Goal: Check status: Check status

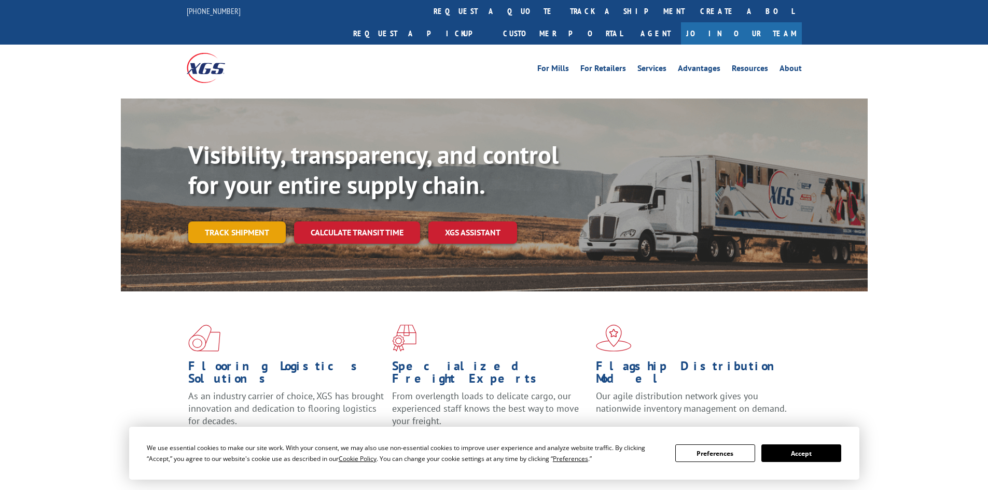
click at [231, 221] on link "Track shipment" at bounding box center [236, 232] width 97 height 22
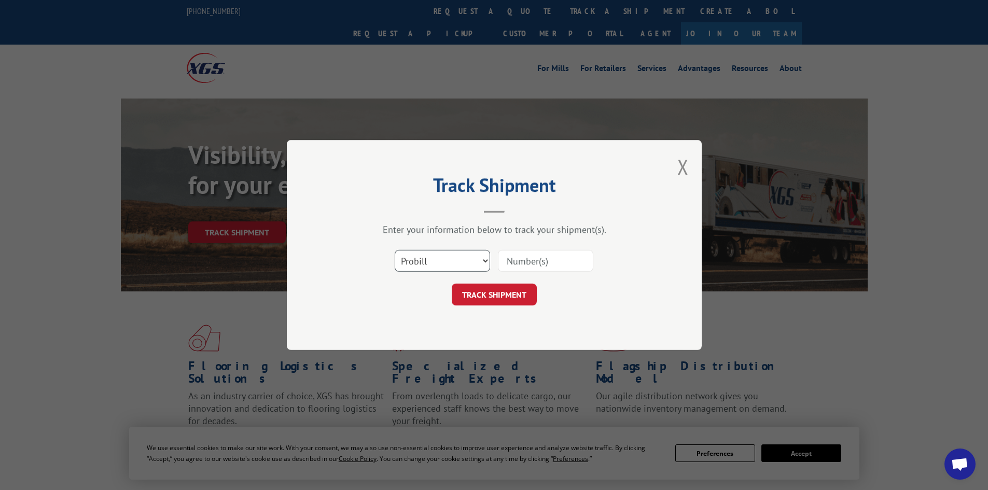
click at [473, 266] on select "Select category... Probill BOL PO" at bounding box center [441, 261] width 95 height 22
select select "bol"
click at [394, 250] on select "Select category... Probill BOL PO" at bounding box center [441, 261] width 95 height 22
drag, startPoint x: 504, startPoint y: 267, endPoint x: 513, endPoint y: 265, distance: 9.1
click at [505, 267] on input at bounding box center [545, 261] width 95 height 22
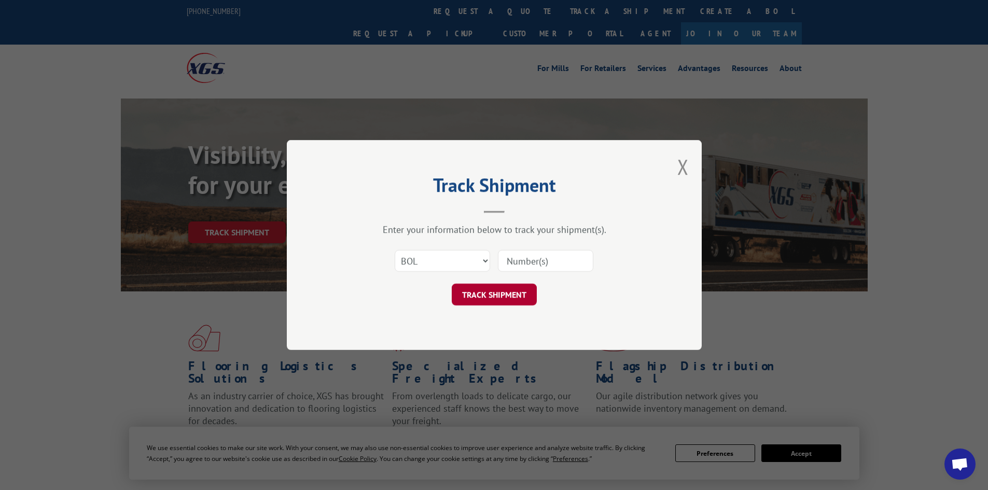
paste input "83093"
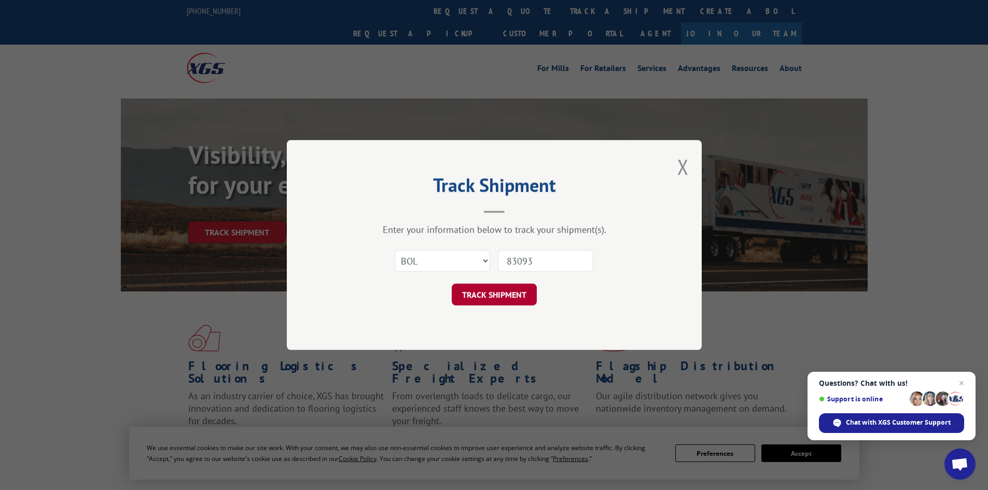
type input "83093"
click at [498, 301] on button "TRACK SHIPMENT" at bounding box center [494, 295] width 85 height 22
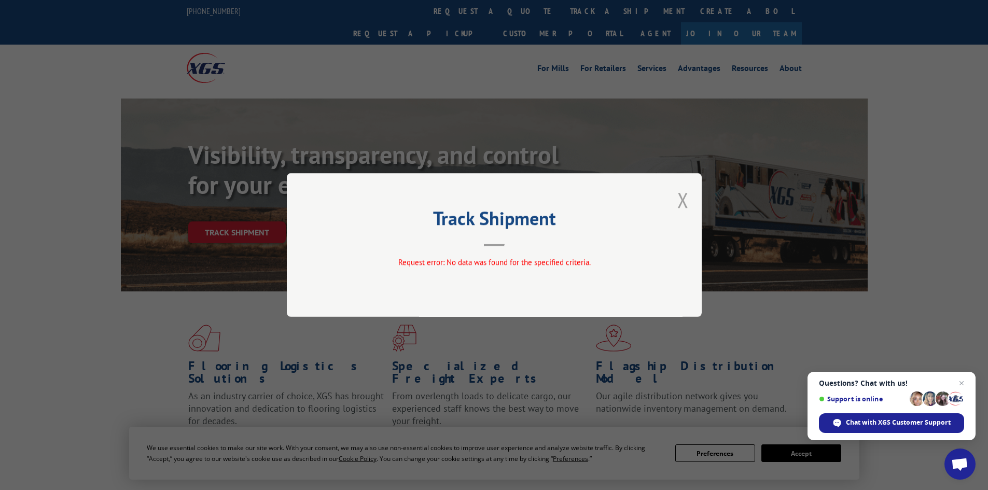
click at [686, 204] on button "Close modal" at bounding box center [682, 199] width 11 height 27
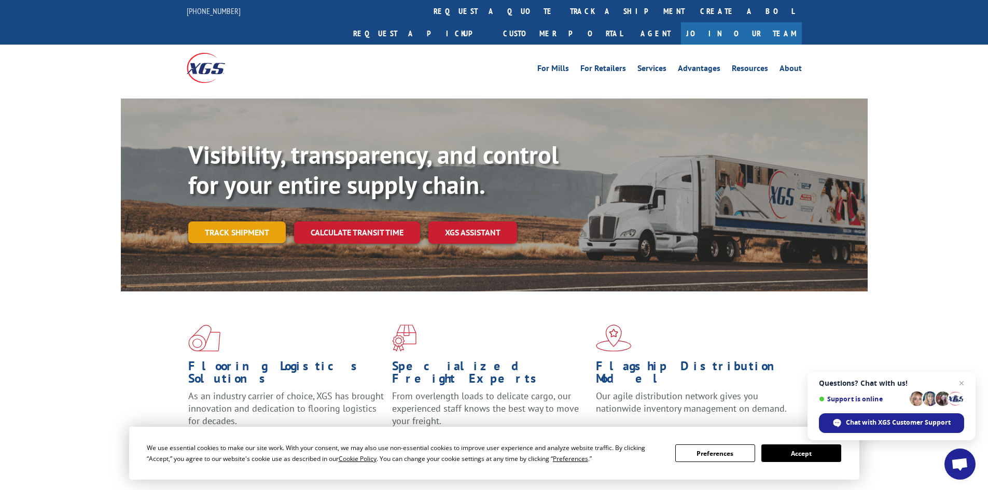
click at [235, 221] on link "Track shipment" at bounding box center [236, 232] width 97 height 22
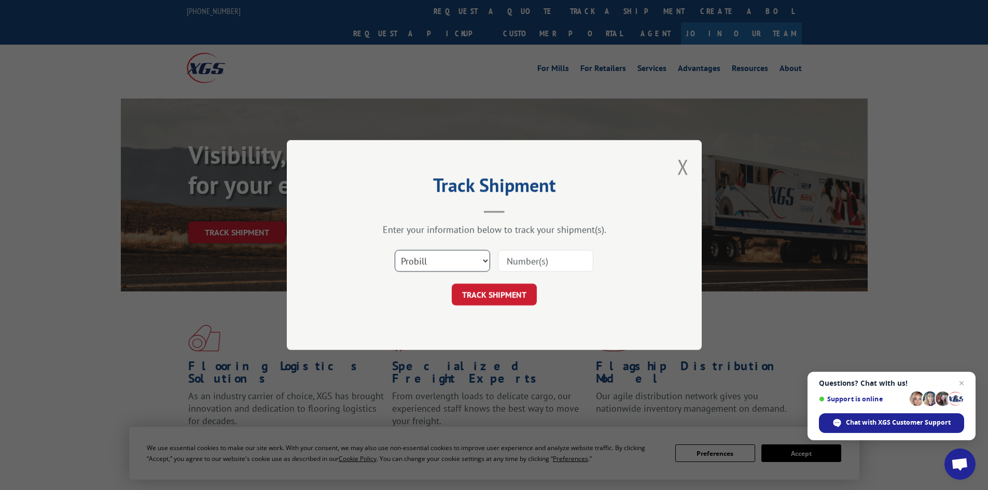
click at [477, 257] on select "Select category... Probill BOL PO" at bounding box center [441, 261] width 95 height 22
select select "po"
click at [394, 250] on select "Select category... Probill BOL PO" at bounding box center [441, 261] width 95 height 22
click at [548, 265] on input at bounding box center [545, 261] width 95 height 22
paste input "32426"
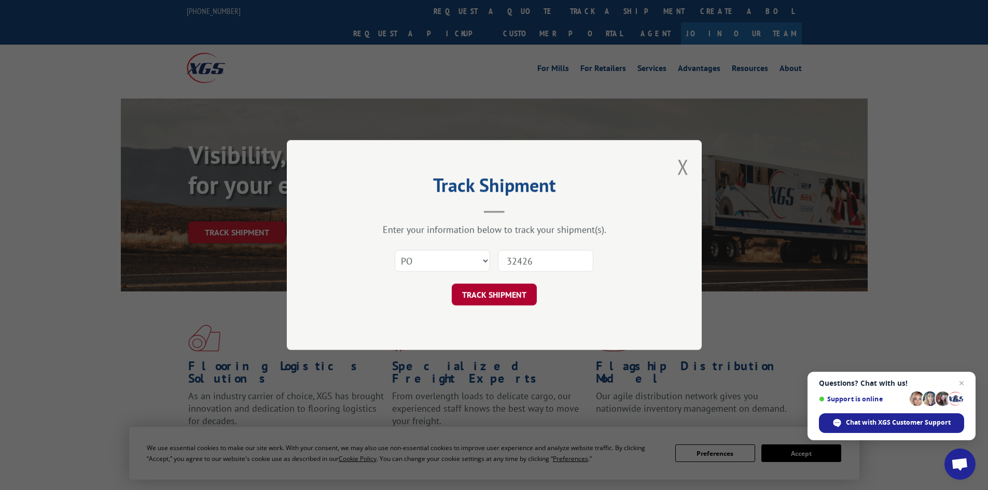
type input "32426"
click at [496, 299] on button "TRACK SHIPMENT" at bounding box center [494, 295] width 85 height 22
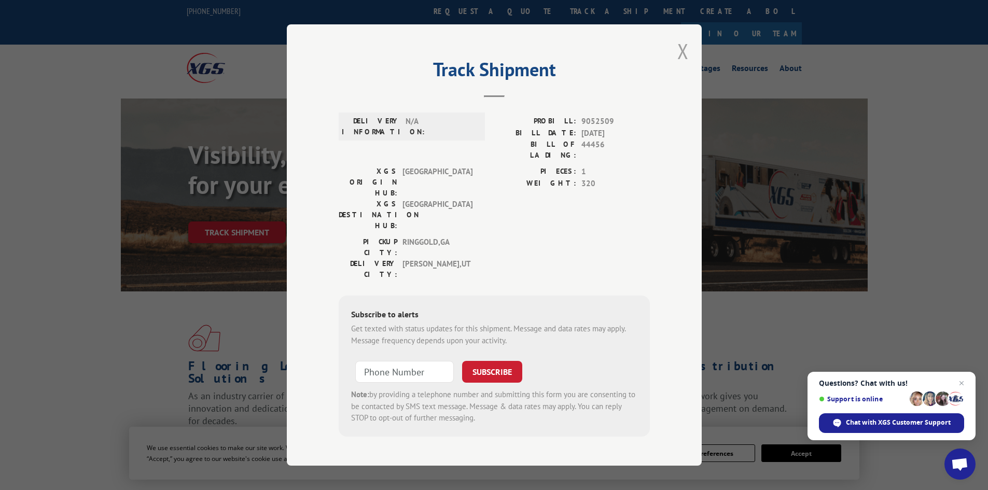
click at [677, 43] on button "Close modal" at bounding box center [682, 50] width 11 height 27
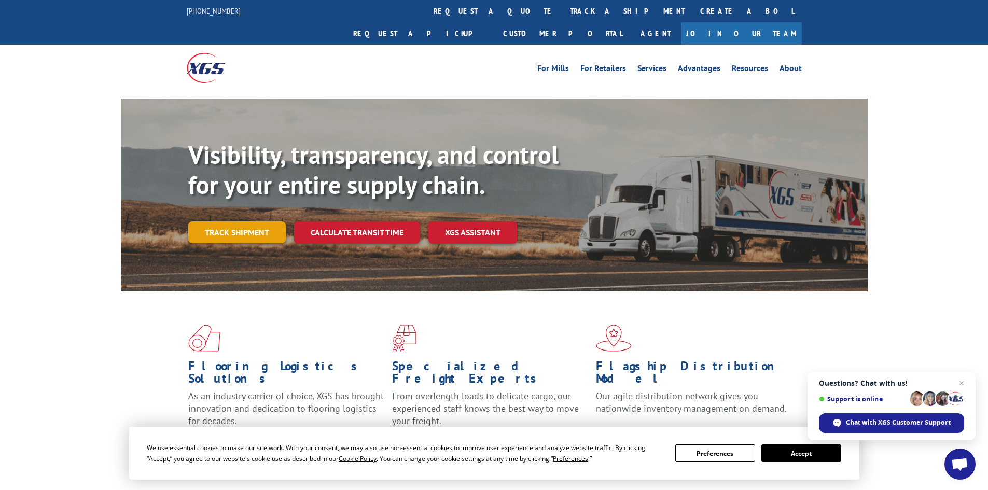
click at [270, 221] on link "Track shipment" at bounding box center [236, 232] width 97 height 22
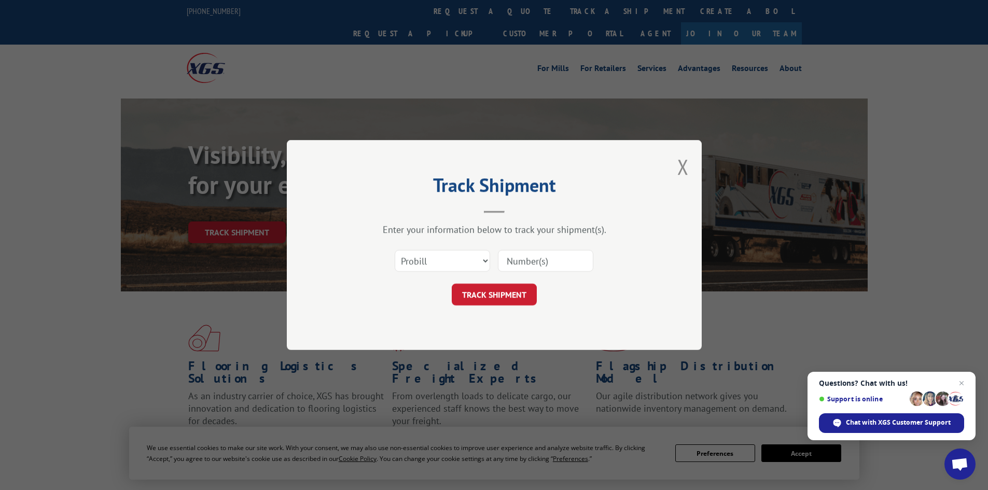
click at [526, 261] on input at bounding box center [545, 261] width 95 height 22
paste input "83093"
type input "83093"
click at [517, 301] on button "TRACK SHIPMENT" at bounding box center [494, 295] width 85 height 22
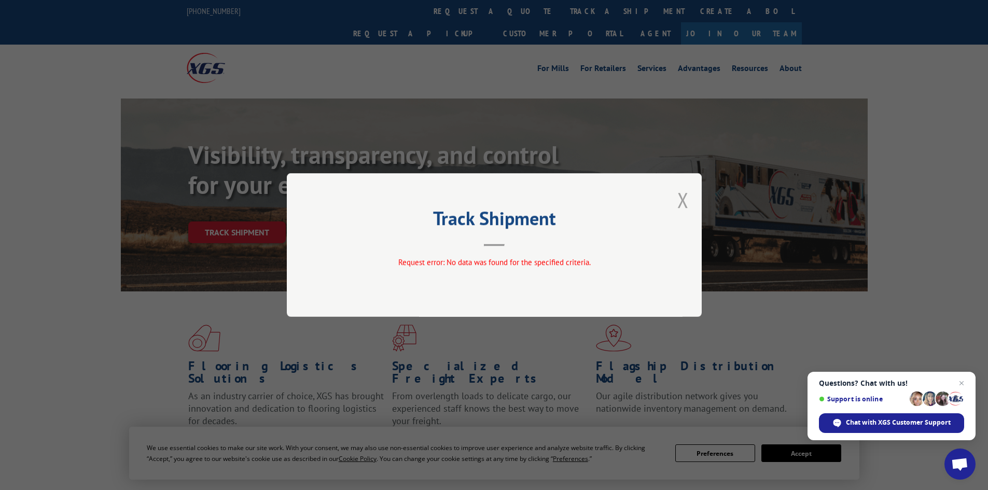
click at [678, 206] on button "Close modal" at bounding box center [682, 199] width 11 height 27
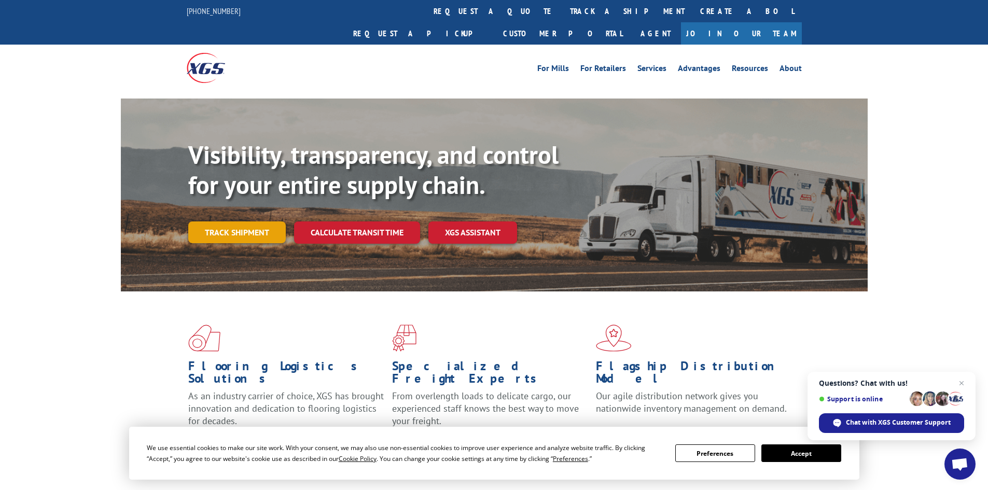
click at [233, 221] on link "Track shipment" at bounding box center [236, 232] width 97 height 22
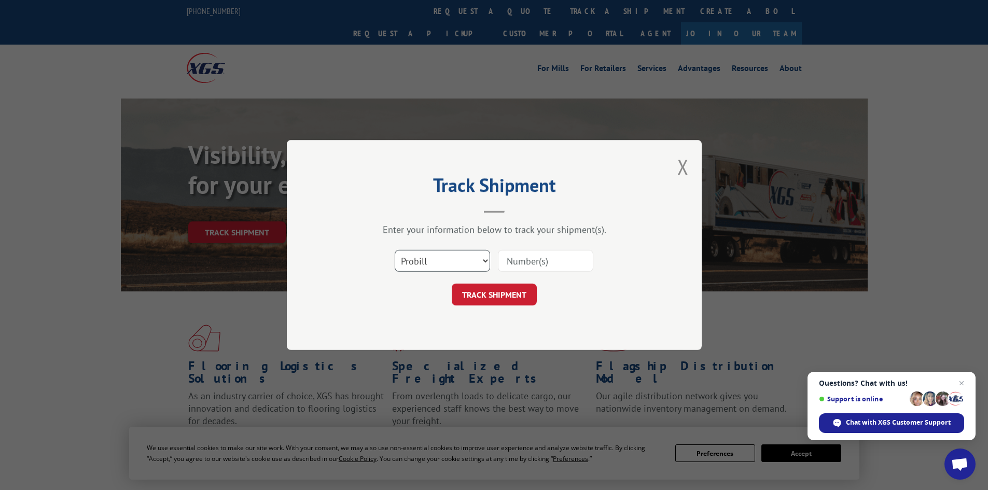
click at [407, 263] on select "Select category... Probill BOL PO" at bounding box center [441, 261] width 95 height 22
select select "bol"
click at [394, 250] on select "Select category... Probill BOL PO" at bounding box center [441, 261] width 95 height 22
click at [512, 263] on input at bounding box center [545, 261] width 95 height 22
paste input "83093"
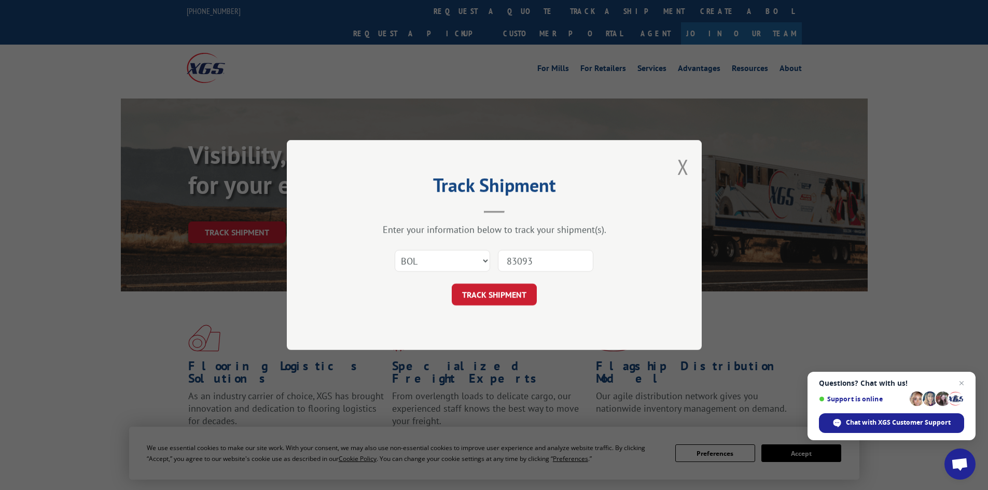
type input "83093"
drag, startPoint x: 499, startPoint y: 308, endPoint x: 496, endPoint y: 302, distance: 7.2
click at [498, 308] on div "Track Shipment Enter your information below to track your shipment(s). Select c…" at bounding box center [494, 245] width 415 height 210
click at [496, 301] on button "TRACK SHIPMENT" at bounding box center [494, 295] width 85 height 22
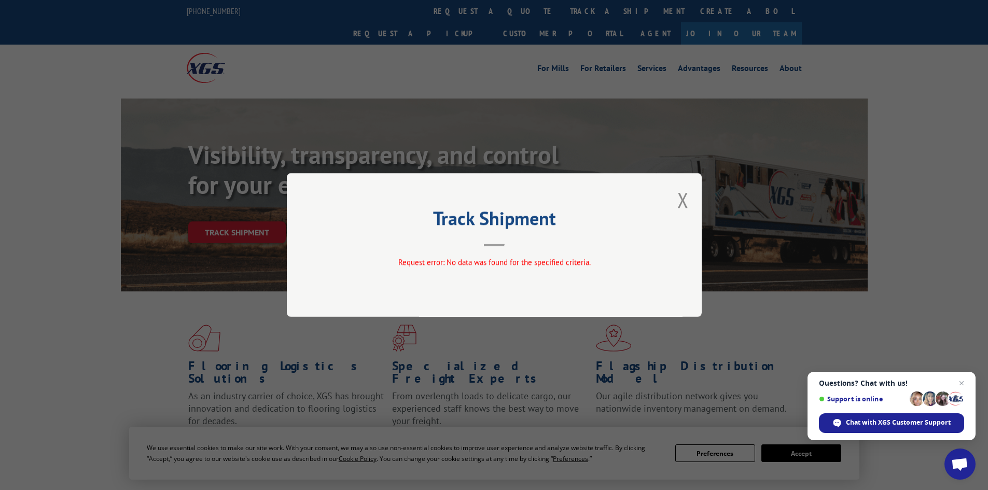
click at [688, 199] on div "Track Shipment Request error: No data was found for the specified criteria." at bounding box center [494, 245] width 415 height 144
click at [686, 198] on button "Close modal" at bounding box center [682, 199] width 11 height 27
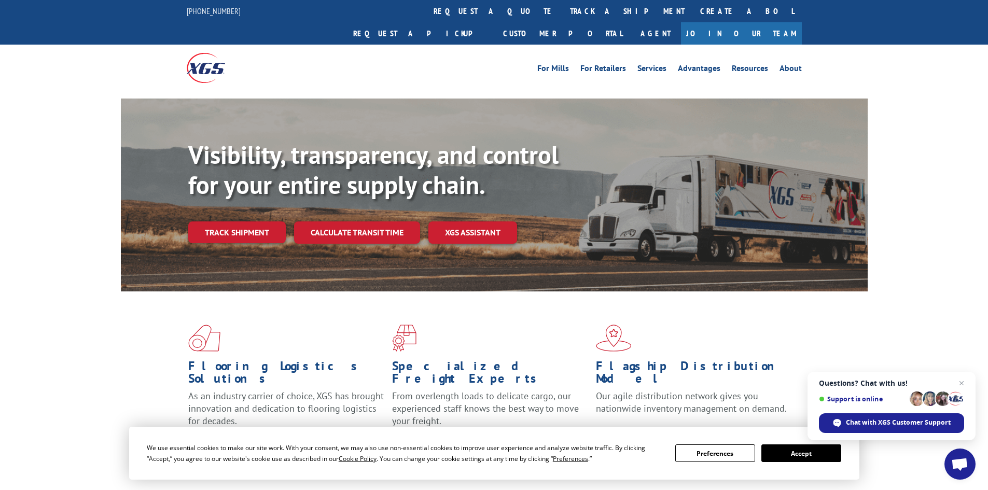
click at [257, 221] on link "Track shipment" at bounding box center [236, 232] width 97 height 22
